Goal: Task Accomplishment & Management: Use online tool/utility

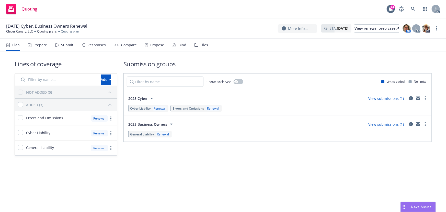
click at [65, 45] on div "Submit" at bounding box center [67, 45] width 12 height 4
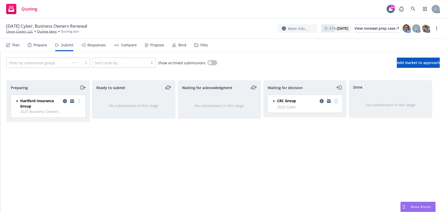
click at [337, 102] on link "more" at bounding box center [336, 101] width 6 height 6
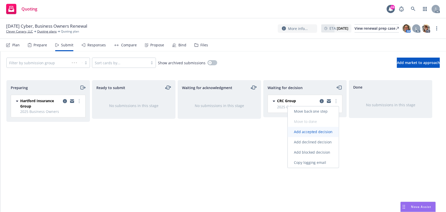
click at [309, 133] on span "Add accepted decision" at bounding box center [313, 131] width 51 height 5
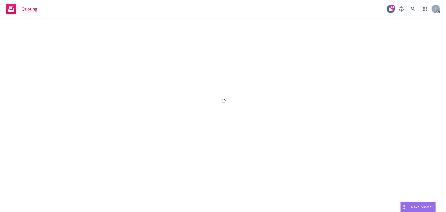
select select "12"
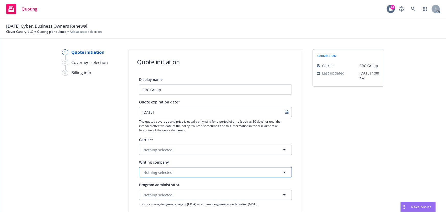
click at [160, 174] on span "Nothing selected" at bounding box center [157, 172] width 29 height 5
paste input "ACE American Insurance Company"
type input "ACE American Insurance Company"
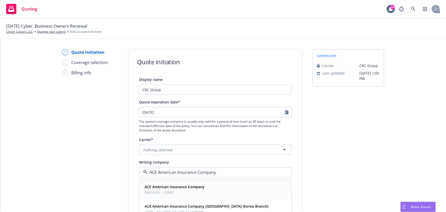
click at [167, 187] on strong "ACE American Insurance Company" at bounding box center [175, 186] width 60 height 5
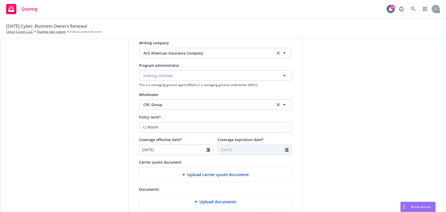
scroll to position [163, 0]
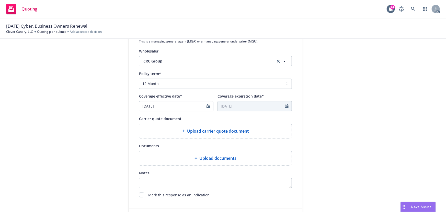
click at [206, 136] on div "Upload carrier quote document" at bounding box center [215, 131] width 152 height 14
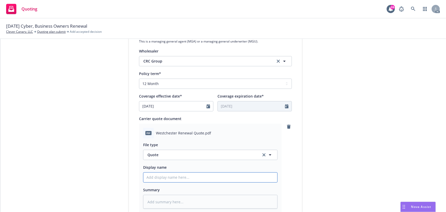
click at [172, 176] on input "Display name" at bounding box center [210, 177] width 134 height 10
type input "25-26 Cyber Quote"
drag, startPoint x: 336, startPoint y: 127, endPoint x: 238, endPoint y: 136, distance: 98.6
click at [334, 128] on div "submission Carrier CRC Group Last updated 6/27, 1:00 PM" at bounding box center [349, 94] width 72 height 417
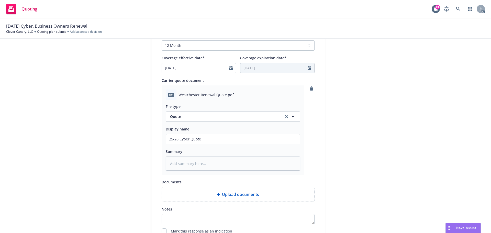
type textarea "x"
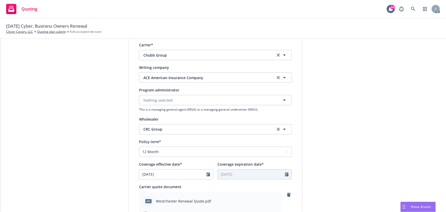
scroll to position [25, 0]
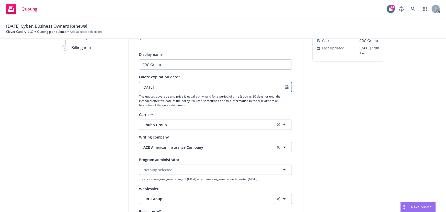
click at [285, 86] on icon "Calendar" at bounding box center [287, 87] width 4 height 4
select select "9"
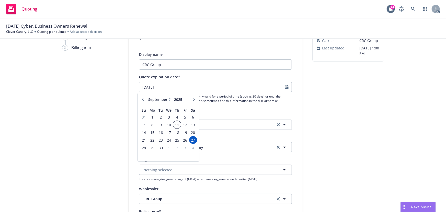
click at [177, 124] on span "11" at bounding box center [177, 124] width 7 height 6
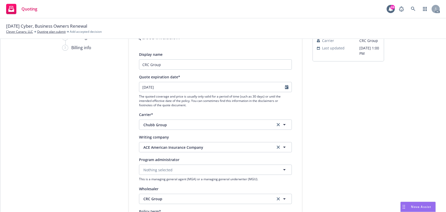
type input "09/11/2025"
type textarea "x"
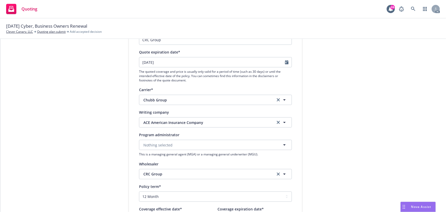
scroll to position [48, 0]
click at [285, 64] on icon "Calendar" at bounding box center [287, 64] width 4 height 4
select select "9"
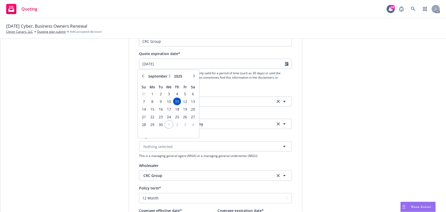
click at [169, 125] on span "1" at bounding box center [168, 124] width 7 height 6
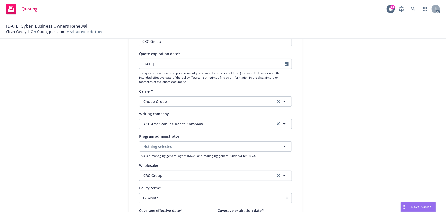
type input "[DATE]"
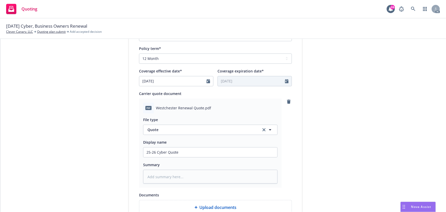
scroll to position [264, 0]
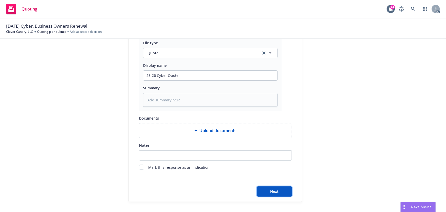
drag, startPoint x: 274, startPoint y: 189, endPoint x: 274, endPoint y: 185, distance: 4.6
click at [274, 189] on span "Next" at bounding box center [275, 191] width 8 height 5
type textarea "x"
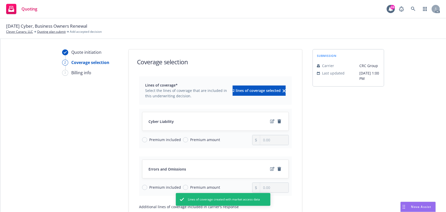
scroll to position [66, 0]
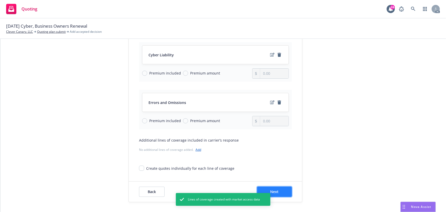
click at [276, 196] on button "Next" at bounding box center [274, 191] width 35 height 10
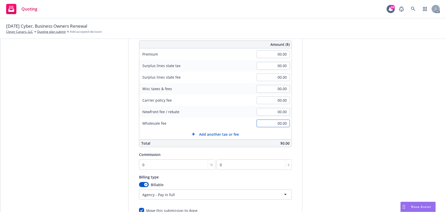
click at [273, 125] on input "00.00" at bounding box center [273, 123] width 33 height 8
type input "350.00"
click at [271, 54] on input "00.00" at bounding box center [273, 54] width 33 height 8
type input "12,024.00"
click at [317, 83] on div "submission Carrier CRC Group Last updated 6/27, 1:00 PM" at bounding box center [349, 114] width 72 height 262
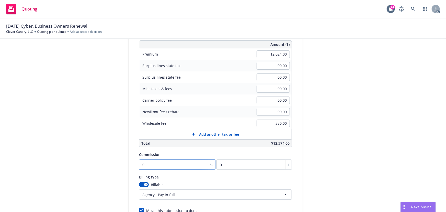
click at [169, 162] on input "0" at bounding box center [177, 164] width 76 height 10
type input "1"
type input "120.24"
type input "11"
type input "1322.64"
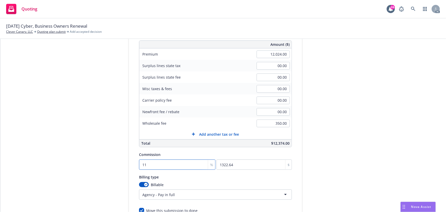
type input "11"
click at [369, 138] on div "submission Carrier CRC Group Last updated 6/27, 1:00 PM" at bounding box center [349, 114] width 72 height 262
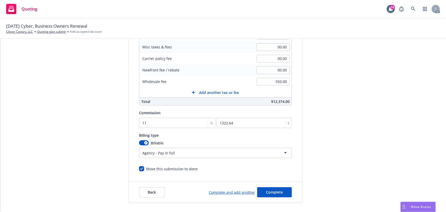
scroll to position [109, 0]
click at [280, 193] on button "Complete" at bounding box center [274, 191] width 35 height 10
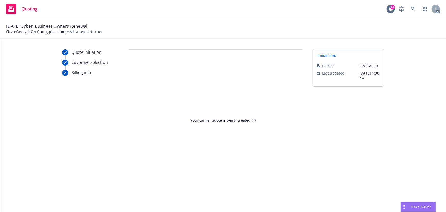
scroll to position [0, 0]
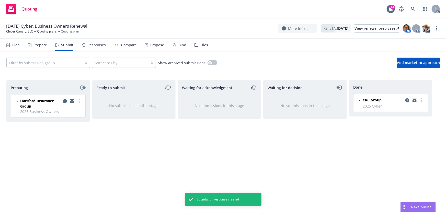
click at [145, 42] on div "Propose" at bounding box center [154, 45] width 19 height 12
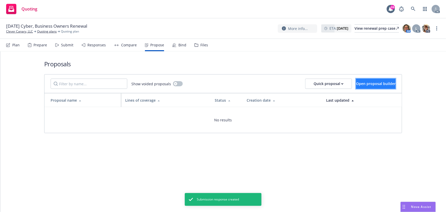
click at [364, 82] on span "Open proposal builder" at bounding box center [376, 83] width 40 height 5
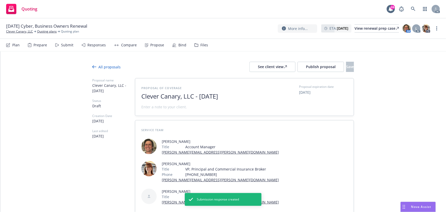
drag, startPoint x: 207, startPoint y: 97, endPoint x: 121, endPoint y: 98, distance: 85.9
click at [121, 98] on div "Proposal name Clever Canary, LLC - August 2025 Status Draft Creation Date 08/28…" at bounding box center [223, 156] width 262 height 156
click at [150, 97] on span "2025" at bounding box center [203, 96] width 125 height 7
click at [161, 101] on div at bounding box center [203, 102] width 125 height 4
click at [159, 98] on span "2025" at bounding box center [203, 96] width 125 height 7
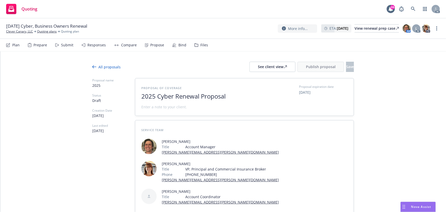
click at [154, 105] on span at bounding box center [164, 106] width 46 height 5
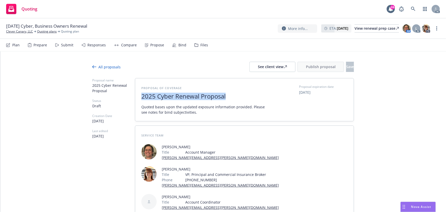
drag, startPoint x: 229, startPoint y: 96, endPoint x: 138, endPoint y: 98, distance: 91.3
click at [138, 98] on div "Proposal of coverage 2025 Cyber Renewal Proposal Quoted bases upon the updated …" at bounding box center [244, 99] width 219 height 43
copy span "2025 Cyber Renewal Proposal"
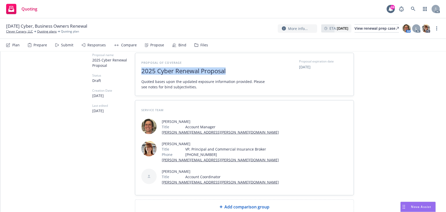
scroll to position [58, 0]
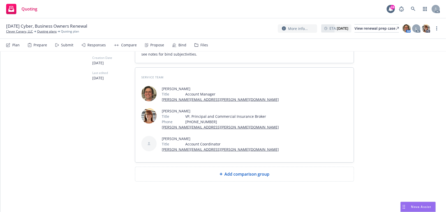
click at [205, 174] on div "Add comparison group" at bounding box center [244, 174] width 210 height 6
type textarea "x"
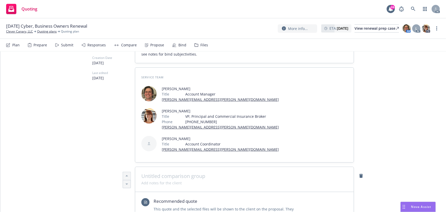
click at [201, 175] on span at bounding box center [244, 176] width 206 height 6
paste span
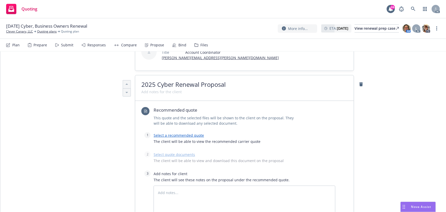
scroll to position [151, 0]
click at [173, 132] on link "Select a recommended quote" at bounding box center [179, 133] width 50 height 5
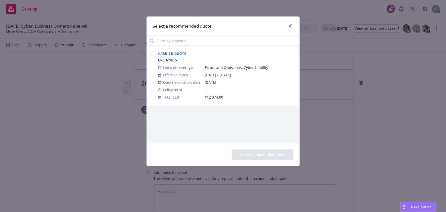
click at [153, 53] on circle at bounding box center [153, 53] width 5 height 5
click at [268, 156] on button "Add recommended quote" at bounding box center [263, 154] width 62 height 10
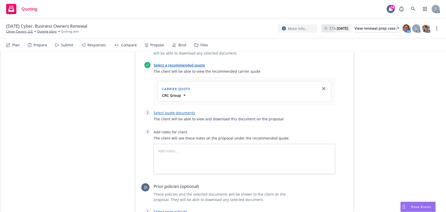
scroll to position [221, 0]
click at [183, 111] on link "Select quote documents" at bounding box center [174, 111] width 41 height 5
type textarea "x"
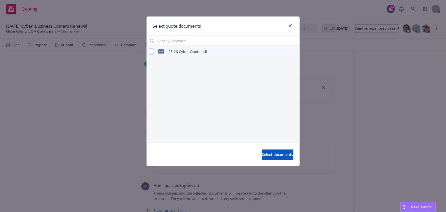
click at [152, 51] on input "checkbox" at bounding box center [151, 51] width 5 height 5
checkbox input "true"
click at [269, 153] on span "Select documents" at bounding box center [277, 154] width 31 height 5
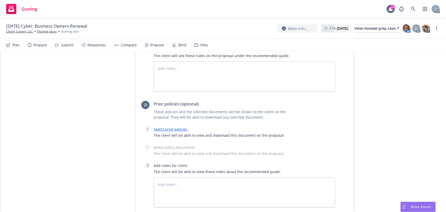
scroll to position [314, 0]
click at [198, 81] on textarea at bounding box center [245, 76] width 182 height 30
type textarea "x"
type textarea "B"
type textarea "x"
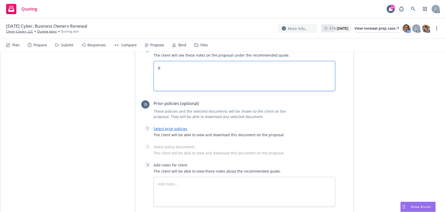
type textarea "Bi"
type textarea "x"
type textarea "Bin"
type textarea "x"
type textarea "Bind"
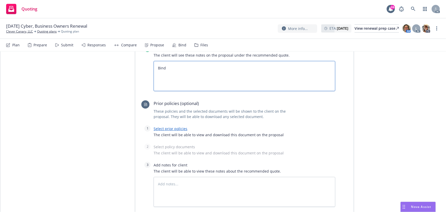
type textarea "x"
type textarea "Bind"
type textarea "x"
type textarea "Bind s"
type textarea "x"
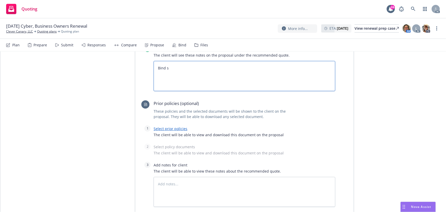
type textarea "Bind sU"
type textarea "x"
type textarea "Bind sUB"
type textarea "x"
type textarea "Bind sUBJ"
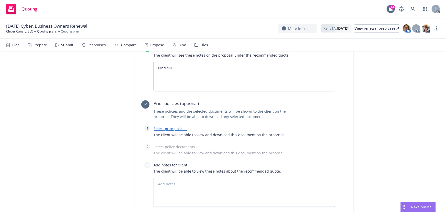
type textarea "x"
type textarea "Bind sUBJE"
type textarea "x"
type textarea "Bind sUBJEC"
type textarea "x"
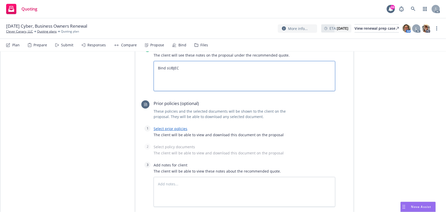
type textarea "Bind sUBJECT"
type textarea "x"
type textarea "Bind sUBJECTI"
type textarea "x"
type textarea "Bind sUBJECTIV"
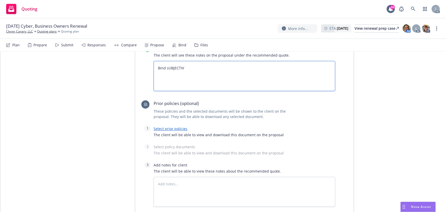
type textarea "x"
type textarea "Bind sUBJECTIVI"
type textarea "x"
type textarea "Bind sUBJECTIVIT"
type textarea "x"
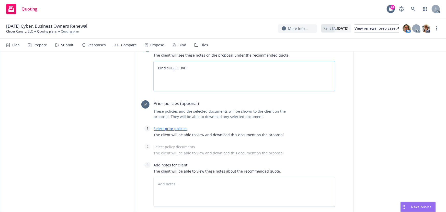
type textarea "Bind sUBJECTIVITI"
type textarea "x"
type textarea "Bind sUBJECTIVITIE"
type textarea "x"
type textarea "Bind sUBJECTIVITIES"
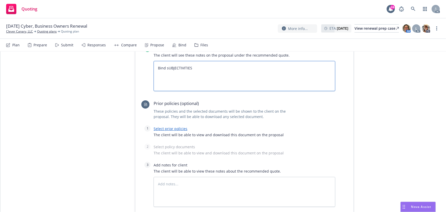
type textarea "x"
type textarea "Bind sUBJECTIVITIES:"
type textarea "x"
type textarea "Bind sUBJECTIVITIES:"
drag, startPoint x: 193, startPoint y: 70, endPoint x: 165, endPoint y: 67, distance: 27.3
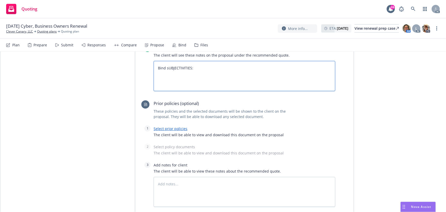
click at [165, 67] on textarea "Bind sUBJECTIVITIES:" at bounding box center [245, 76] width 182 height 30
type textarea "x"
type textarea "Bind S"
type textarea "x"
type textarea "Bind Su"
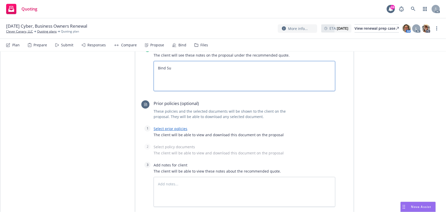
type textarea "x"
type textarea "Bind Sub"
type textarea "x"
type textarea "Bind Subj"
type textarea "x"
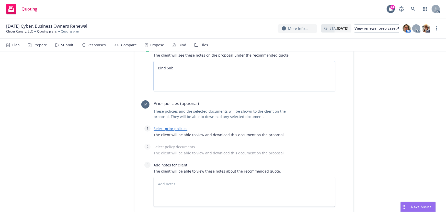
type textarea "Bind Subje"
type textarea "x"
type textarea "Bind Subjec"
type textarea "x"
type textarea "Bind Subject"
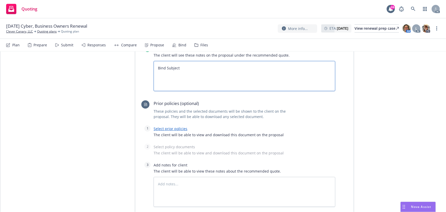
type textarea "x"
type textarea "Bind Subjecti"
type textarea "x"
type textarea "Bind Subjectiv"
type textarea "x"
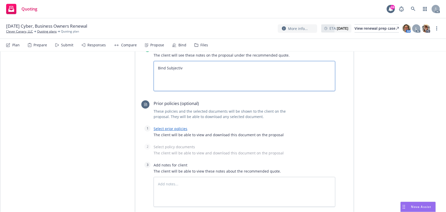
type textarea "Bind Subjectivi"
type textarea "x"
type textarea "Bind Subjectivii"
type textarea "x"
type textarea "Bind Subjectiviie"
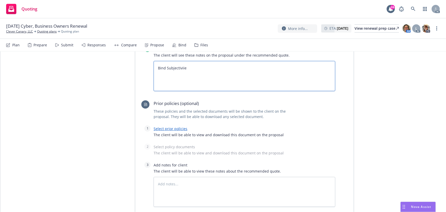
type textarea "x"
type textarea "Bind Subjectiviies"
type textarea "x"
type textarea "Bind Subjectiviies:"
type textarea "x"
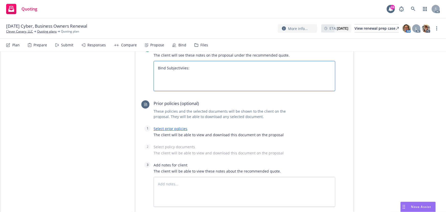
type textarea "Bind Subjectiviies:"
click at [164, 76] on textarea "Bind Subjectiviies:" at bounding box center [245, 76] width 182 height 30
paste textarea "2025 Cyber Renewal Proposal"
type textarea "x"
type textarea "Bind Subjectiviies: 2025 Cyber Renewal Proposal"
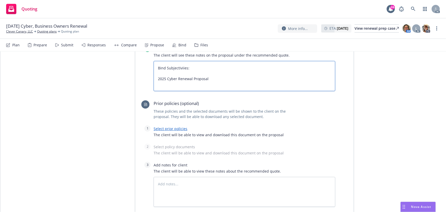
type textarea "x"
type textarea "Bind Subjectivities: 2025 Cyber Renewal Proposal"
drag, startPoint x: 216, startPoint y: 80, endPoint x: 153, endPoint y: 79, distance: 63.7
click at [154, 79] on textarea "Bind Subjectivities: 2025 Cyber Renewal Proposal" at bounding box center [245, 76] width 182 height 30
paste textarea "The Applicant has submitted to the Insurer the following documents, and the Ins…"
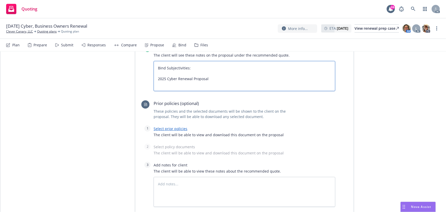
type textarea "x"
type textarea "Bind Subjectivities: The Applicant has submitted to the Insurer the following d…"
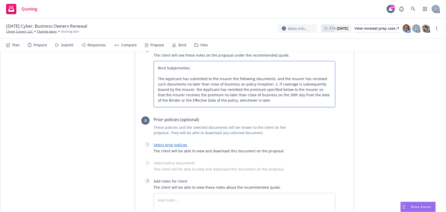
click at [156, 77] on textarea "Bind Subjectivities: The Applicant has submitted to the Insurer the following d…" at bounding box center [245, 84] width 182 height 46
type textarea "x"
type textarea "Bind Subjectivities: 1The Applicant has submitted to the Insurer the following …"
type textarea "x"
type textarea "Bind Subjectivities: 1.The Applicant has submitted to the Insurer the following…"
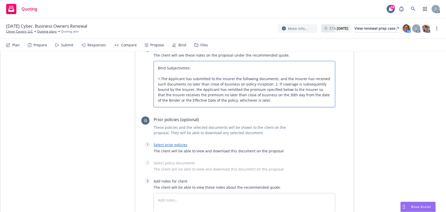
type textarea "x"
type textarea "Bind Subjectivities: 1. The Applicant has submitted to the Insurer the followin…"
click at [190, 69] on textarea "Bind Subjectivities: 1. The Applicant has submitted to the Insurer the followin…" at bounding box center [245, 84] width 182 height 46
type textarea "x"
type textarea "Bind Subjectivities: 1. The Applicant has submitted to the Insurer the followin…"
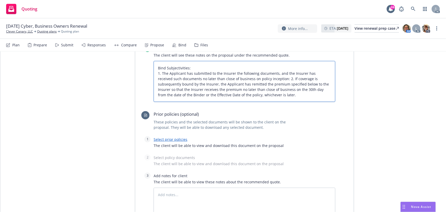
click at [270, 77] on textarea "Bind Subjectivities: 1. The Applicant has submitted to the Insurer the followin…" at bounding box center [245, 81] width 182 height 41
type textarea "x"
type textarea "Bind Subjectivities: 1. The Applicant has submitted to the Insurer the followin…"
drag, startPoint x: 267, startPoint y: 135, endPoint x: 252, endPoint y: 126, distance: 16.9
click at [266, 136] on div "Select prior policies The client will be able to view and download this documen…" at bounding box center [245, 143] width 182 height 15
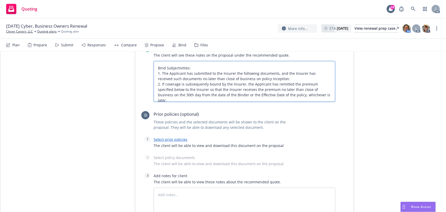
drag, startPoint x: 157, startPoint y: 67, endPoint x: 319, endPoint y: 95, distance: 164.8
click at [319, 95] on textarea "Bind Subjectivities: 1. The Applicant has submitted to the Insurer the followin…" at bounding box center [245, 81] width 182 height 41
type textarea "x"
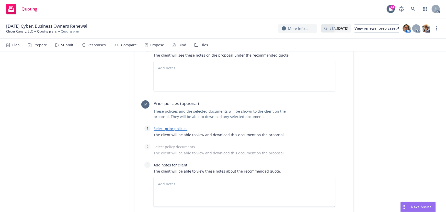
click at [179, 127] on link "Select prior policies" at bounding box center [171, 128] width 34 height 5
type textarea "x"
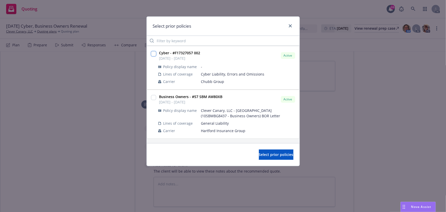
click at [153, 54] on input "checkbox" at bounding box center [153, 53] width 5 height 5
checkbox input "true"
click at [264, 154] on span "Select prior policies" at bounding box center [276, 154] width 35 height 5
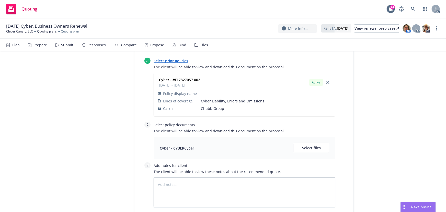
scroll to position [384, 0]
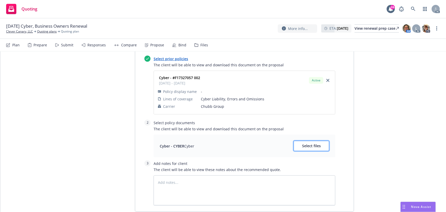
click at [312, 145] on span "Select files" at bounding box center [311, 145] width 19 height 5
type textarea "x"
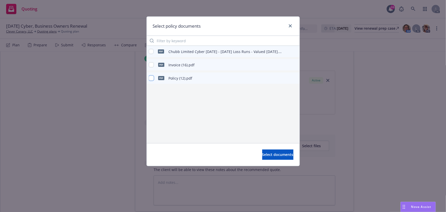
click at [150, 78] on input "checkbox" at bounding box center [151, 77] width 5 height 5
checkbox input "true"
click at [280, 155] on span "Select documents" at bounding box center [277, 154] width 31 height 5
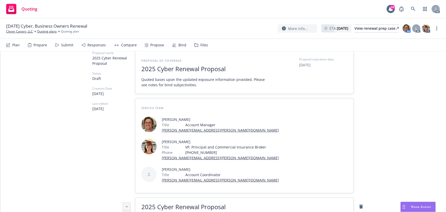
scroll to position [0, 0]
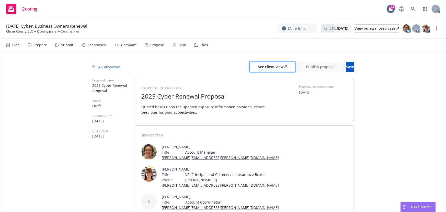
click at [266, 68] on div "See client view" at bounding box center [272, 67] width 29 height 10
click at [96, 47] on div "Responses" at bounding box center [96, 45] width 18 height 4
type textarea "x"
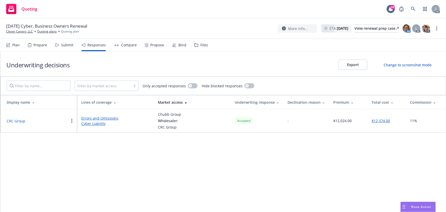
click at [14, 123] on button "CRC Group" at bounding box center [16, 120] width 19 height 5
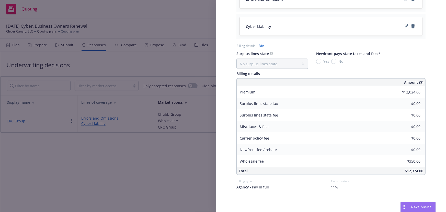
scroll to position [235, 0]
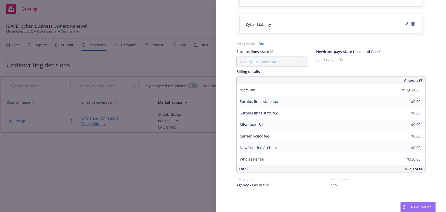
click at [176, 188] on div "Display Name CRC Group Carrier Chubb Group Writing company ACE American Insuran…" at bounding box center [223, 106] width 446 height 212
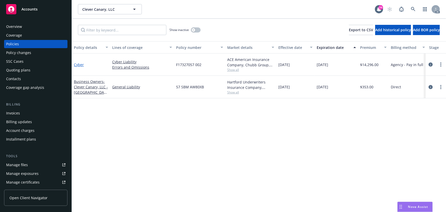
click at [80, 65] on link "Cyber" at bounding box center [79, 64] width 10 height 5
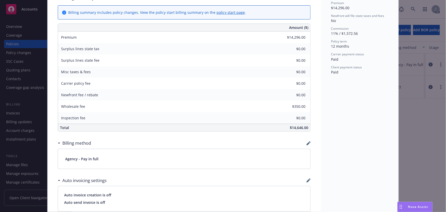
scroll to position [232, 0]
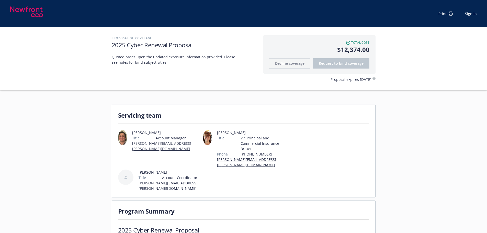
scroll to position [102, 0]
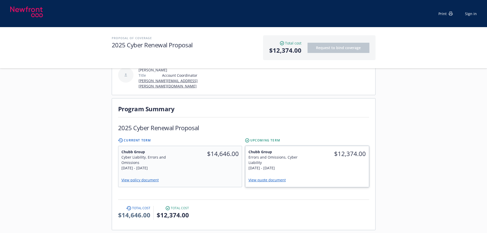
click at [343, 160] on div "$12,374.00" at bounding box center [338, 160] width 62 height 28
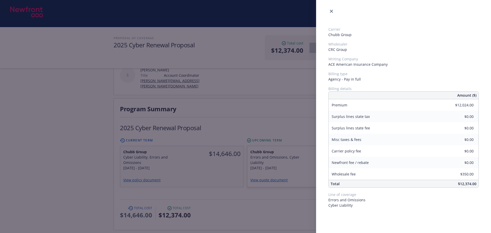
click at [261, 208] on div "Carrier Chubb Group Wholesaler CRC Group Writing Company ACE American Insurance…" at bounding box center [245, 116] width 491 height 233
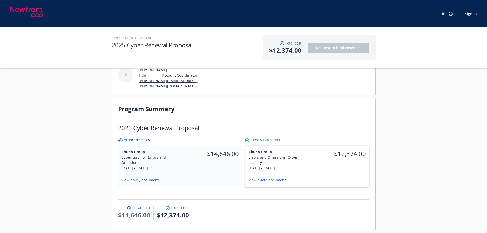
click at [269, 177] on link "View quote document" at bounding box center [269, 179] width 41 height 5
click at [184, 158] on div "$14,646.00" at bounding box center [211, 160] width 62 height 28
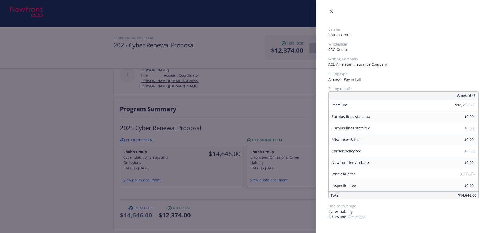
click at [267, 156] on div "Carrier Chubb Group Wholesaler CRC Group Writing Company ACE American Insurance…" at bounding box center [245, 116] width 491 height 233
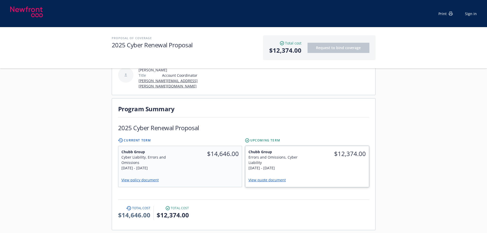
click at [268, 165] on div "[DATE] - [DATE]" at bounding box center [277, 167] width 56 height 5
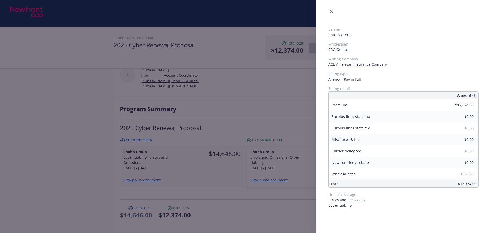
click at [267, 101] on div "Carrier Chubb Group Wholesaler CRC Group Writing Company ACE American Insurance…" at bounding box center [245, 116] width 491 height 233
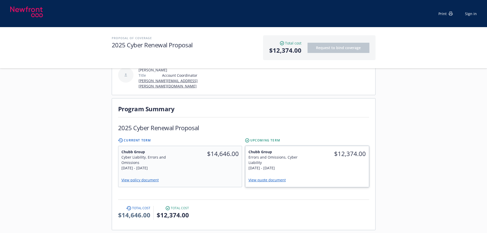
click at [305, 152] on div "Chubb Group Errors and Omissions, Cyber Liability [DATE] - [DATE]" at bounding box center [277, 160] width 62 height 28
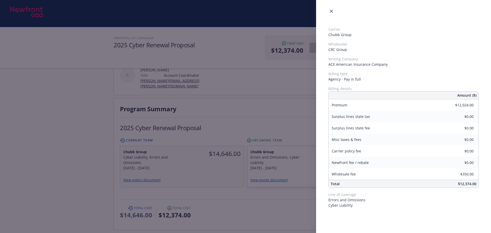
click at [263, 103] on div "Carrier Chubb Group Wholesaler CRC Group Writing Company ACE American Insurance…" at bounding box center [245, 116] width 491 height 233
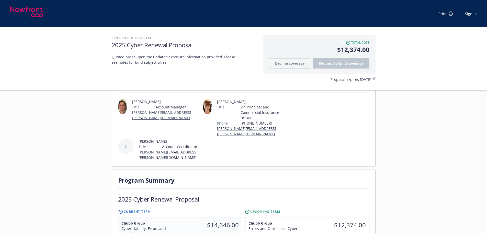
scroll to position [77, 0]
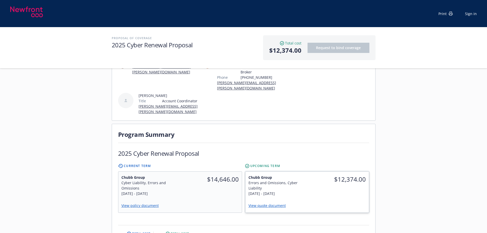
click at [278, 203] on link "View quote document" at bounding box center [269, 205] width 41 height 5
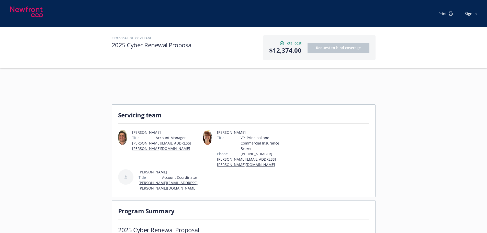
scroll to position [0, 0]
